Goal: Book appointment/travel/reservation

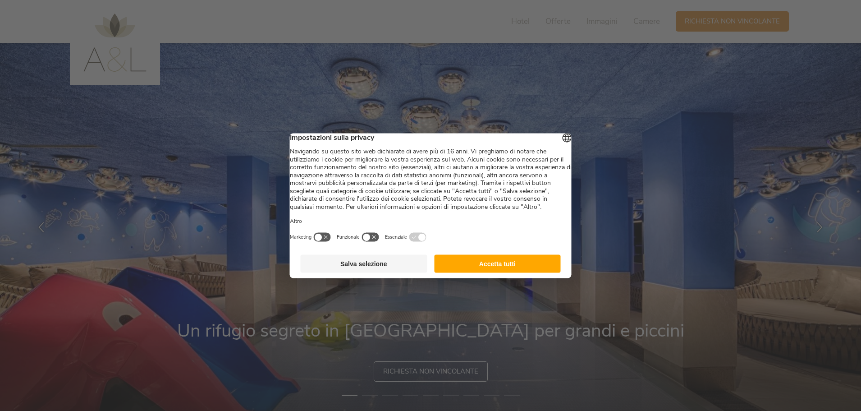
click at [518, 272] on button "Accetta tutti" at bounding box center [497, 263] width 127 height 18
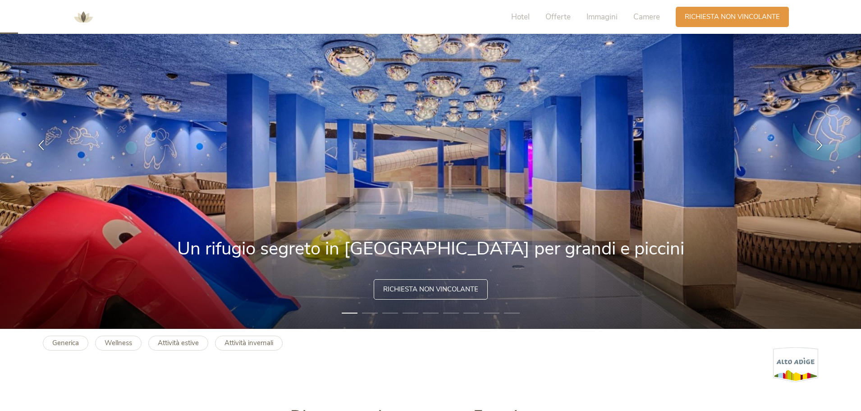
scroll to position [90, 0]
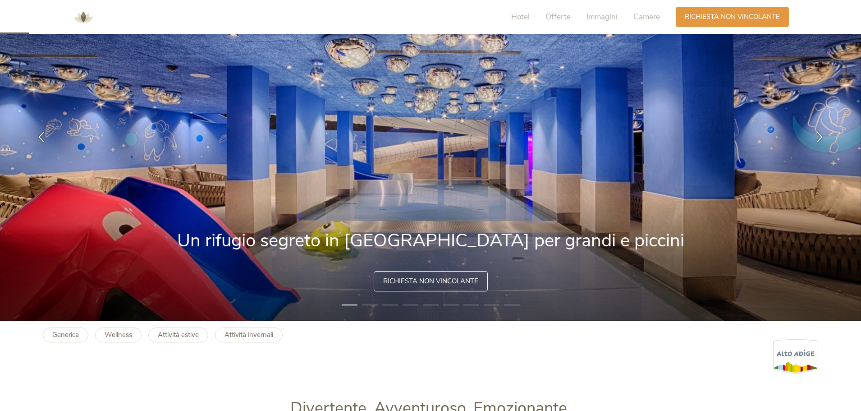
click at [370, 303] on li "2" at bounding box center [370, 304] width 16 height 9
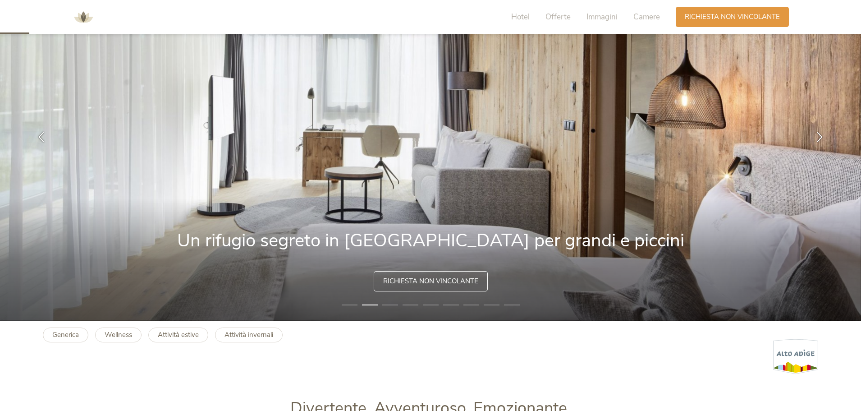
click at [395, 305] on li "3" at bounding box center [390, 304] width 16 height 9
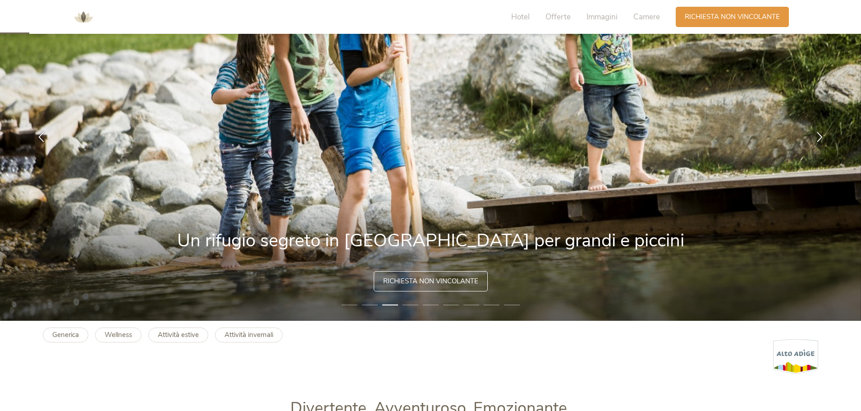
click at [349, 304] on li "1" at bounding box center [350, 304] width 16 height 9
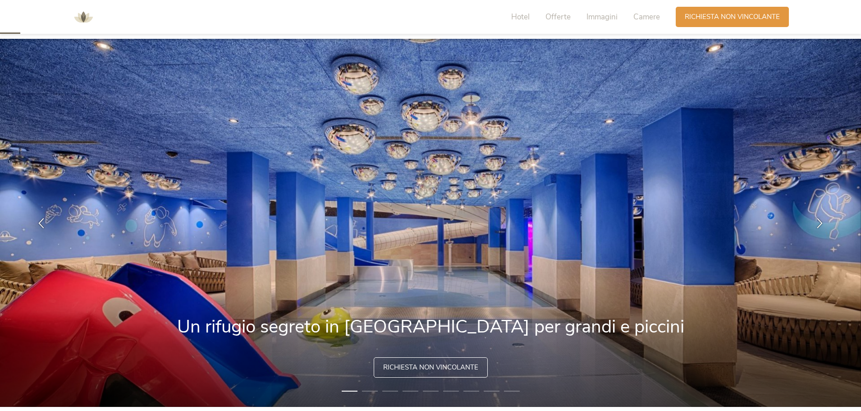
scroll to position [0, 0]
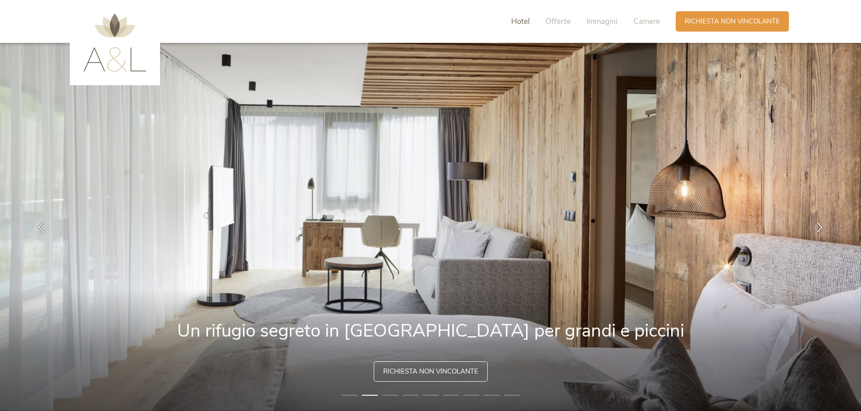
click at [515, 25] on span "Hotel" at bounding box center [520, 21] width 18 height 10
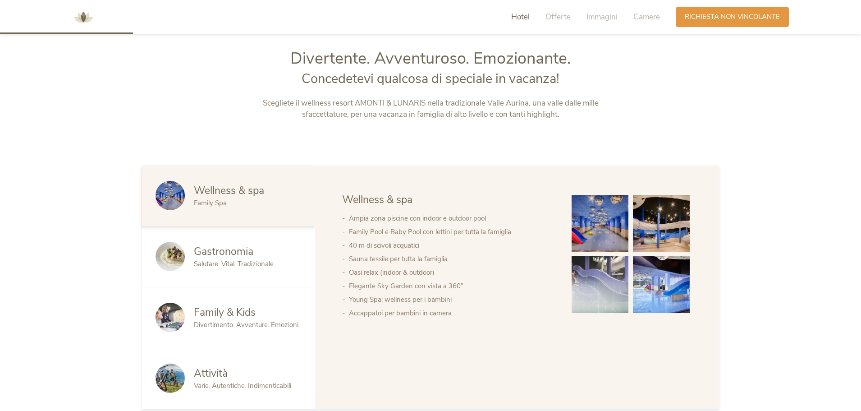
scroll to position [442, 0]
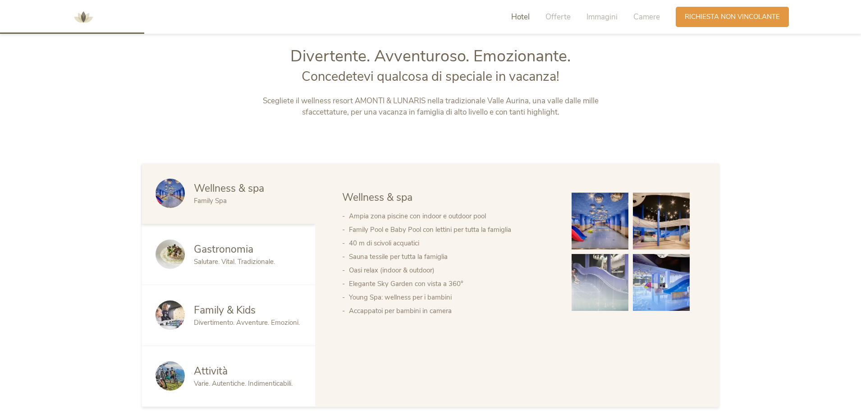
click at [606, 217] on img at bounding box center [600, 221] width 57 height 57
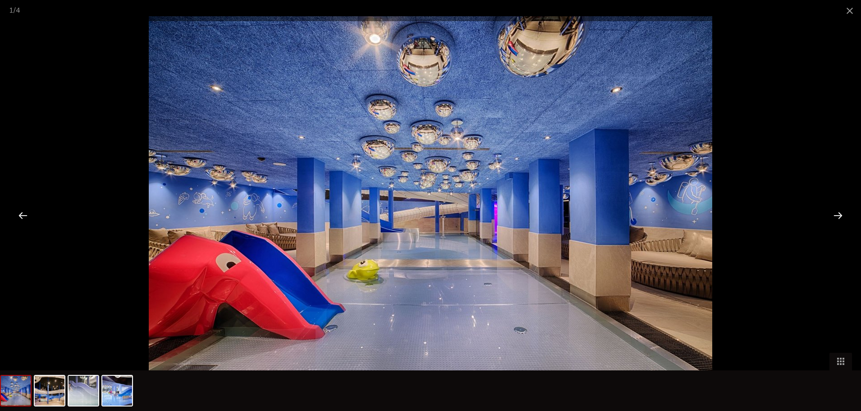
click at [839, 215] on div at bounding box center [838, 215] width 28 height 28
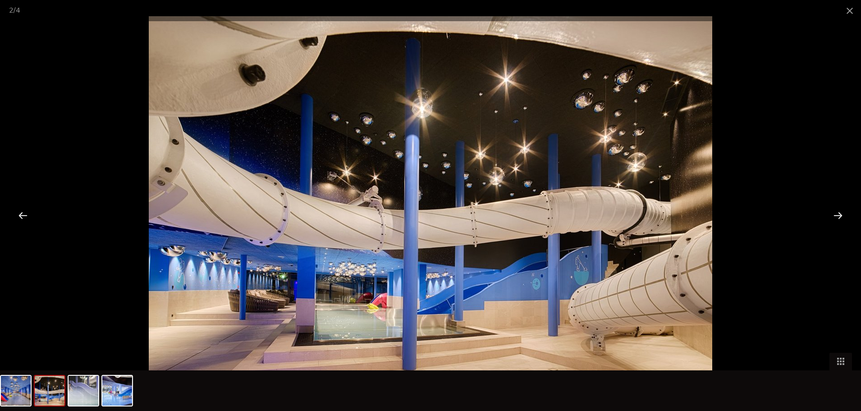
click at [839, 215] on div at bounding box center [838, 215] width 28 height 28
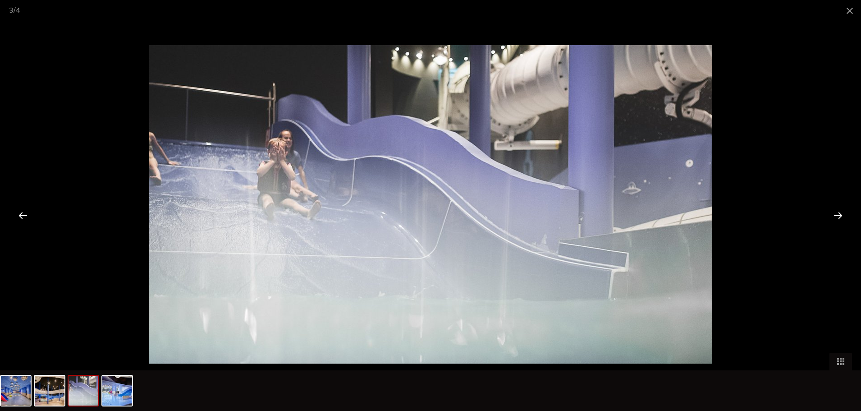
click at [839, 215] on div at bounding box center [838, 215] width 28 height 28
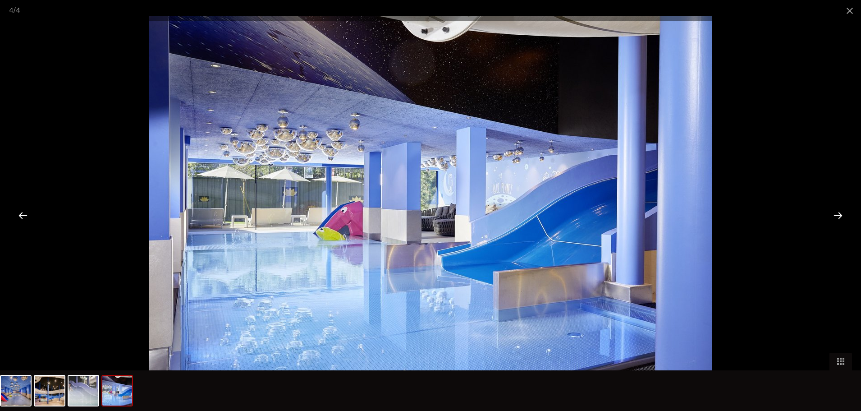
click at [839, 215] on div at bounding box center [838, 215] width 28 height 28
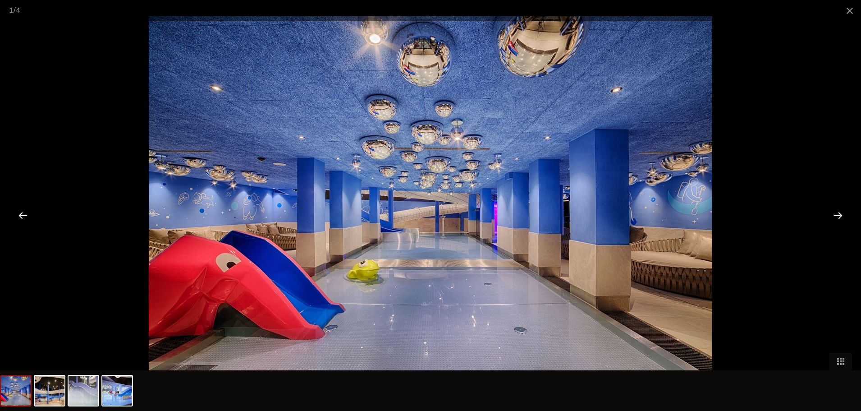
click at [839, 215] on div at bounding box center [838, 215] width 28 height 28
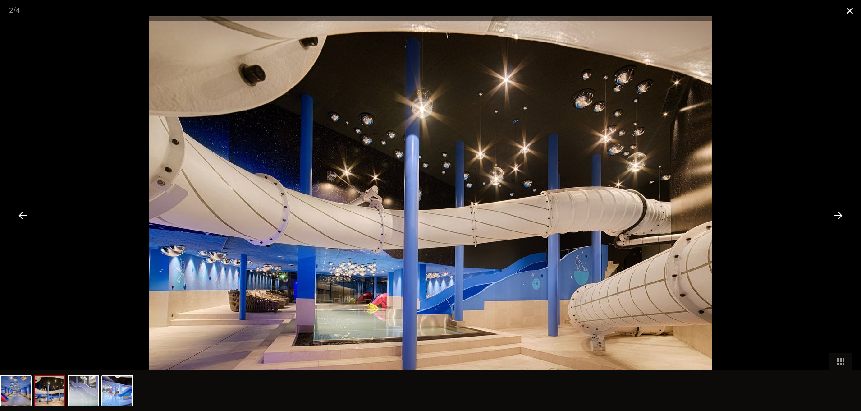
click at [847, 8] on span at bounding box center [850, 10] width 23 height 21
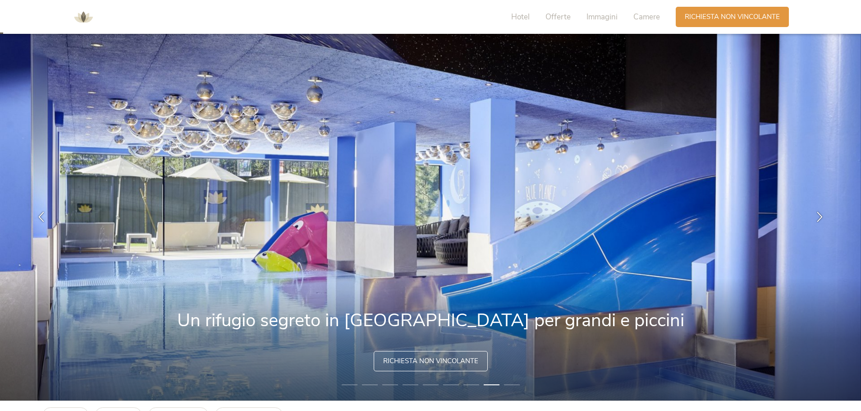
scroll to position [0, 0]
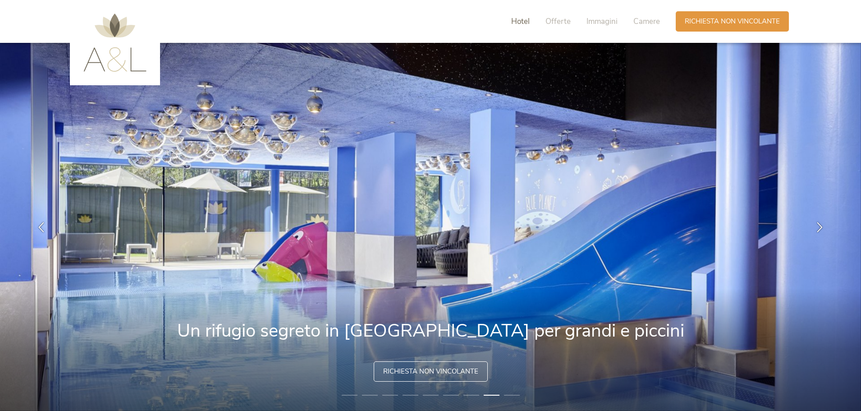
click at [527, 23] on span "Hotel" at bounding box center [520, 21] width 18 height 10
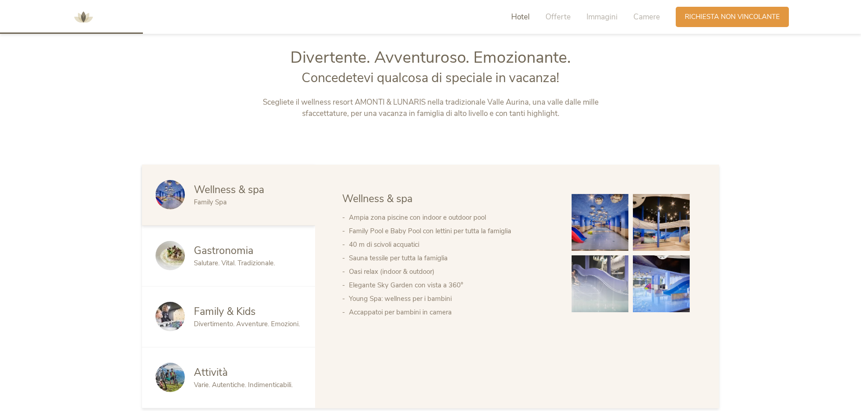
scroll to position [442, 0]
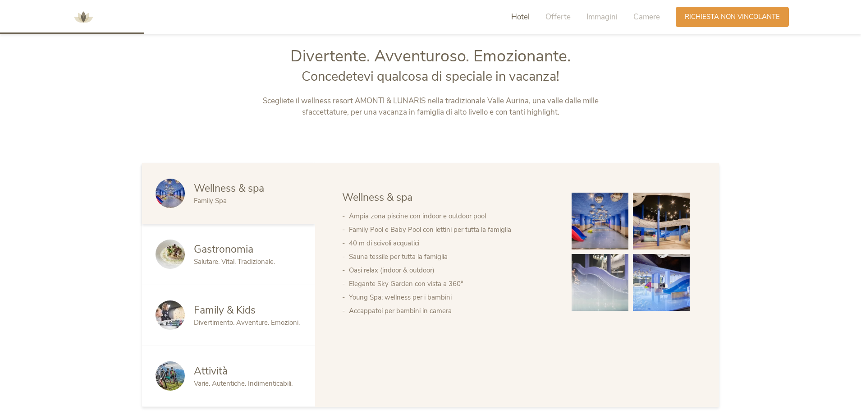
click at [208, 320] on span "Divertimento. Avventure. Emozioni." at bounding box center [247, 322] width 106 height 9
